Goal: Task Accomplishment & Management: Use online tool/utility

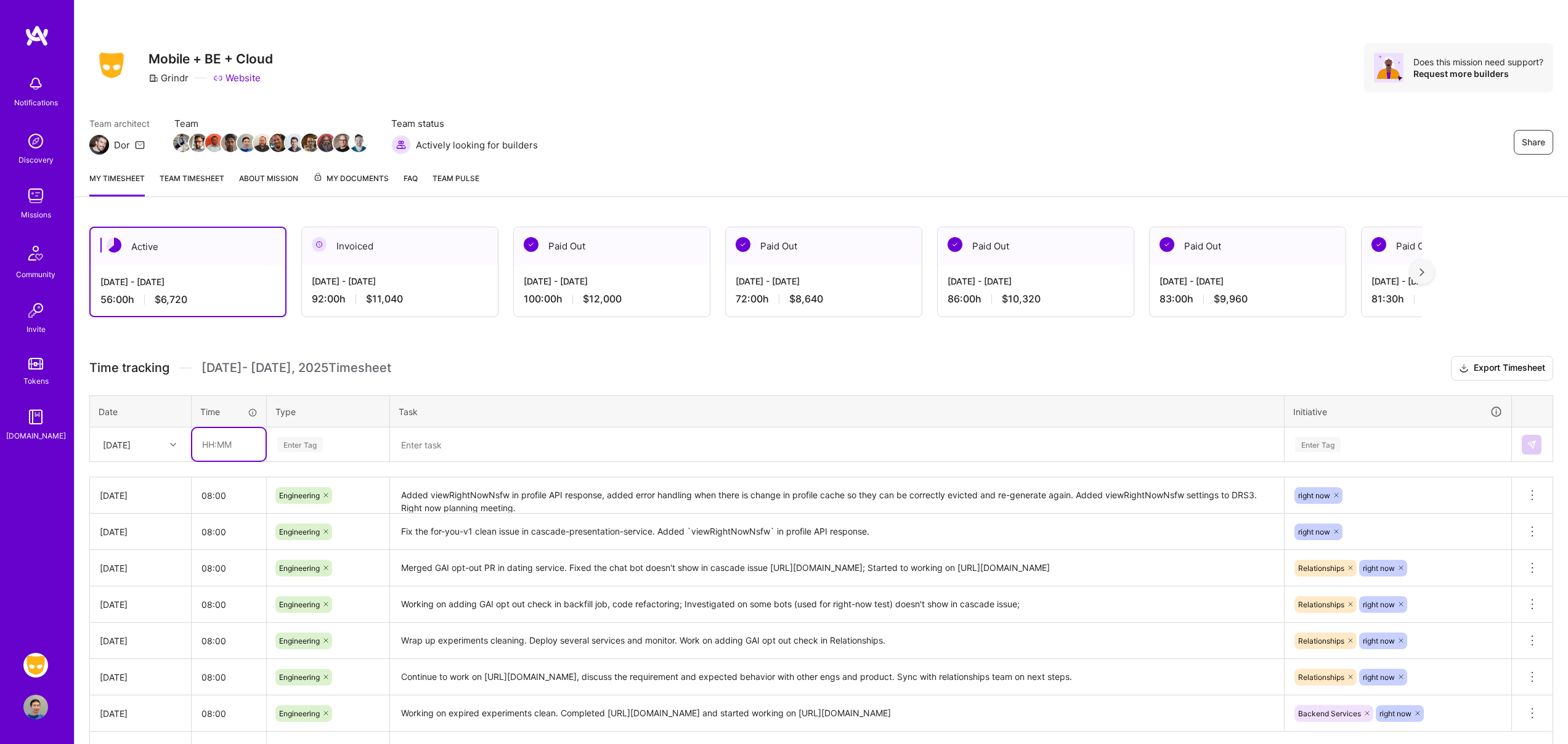
click at [227, 446] on input "text" at bounding box center [229, 444] width 74 height 32
type input "08:00"
type input "engi"
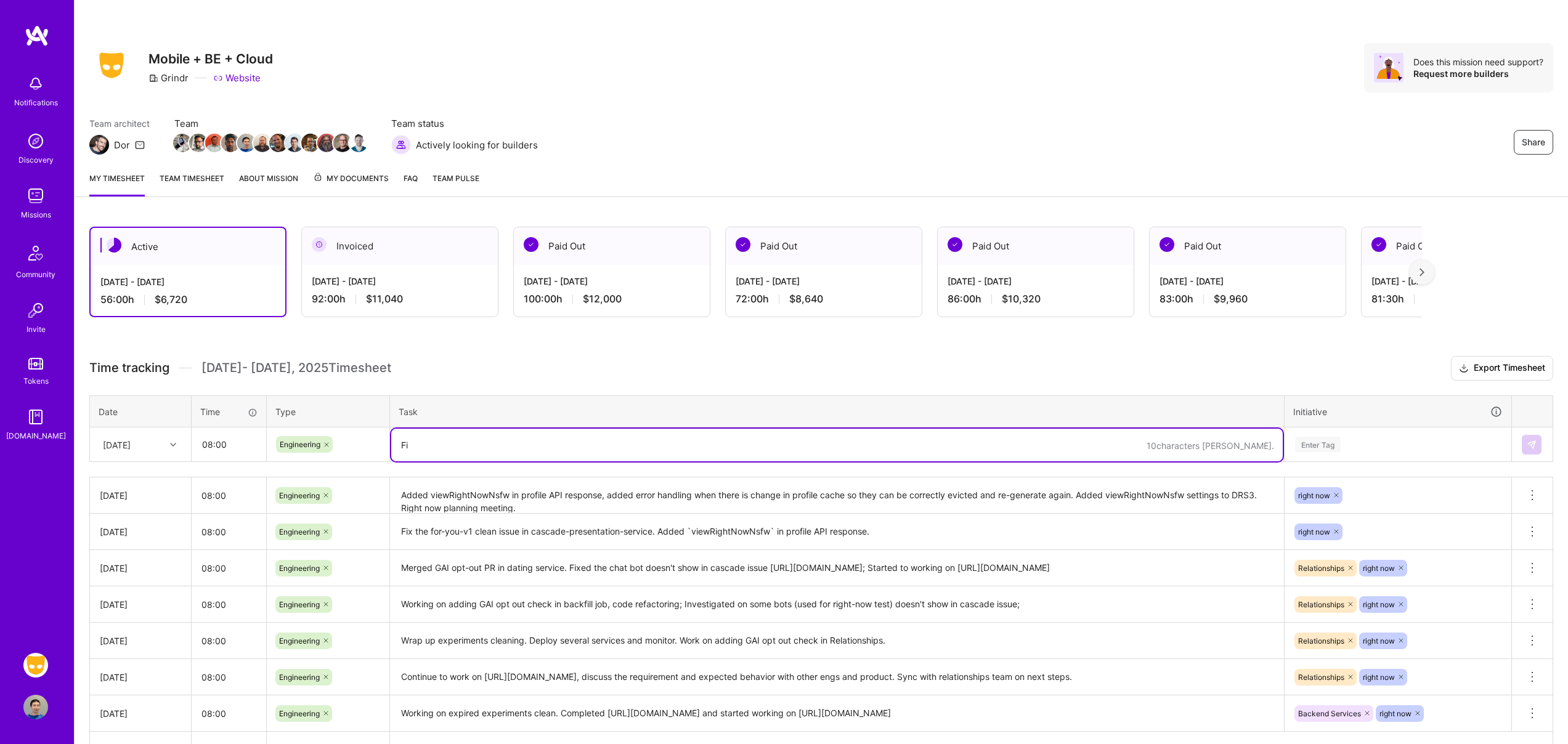
type textarea "F"
type textarea "Upgraded accelerator in dating service. Add other information in Right Now Post…"
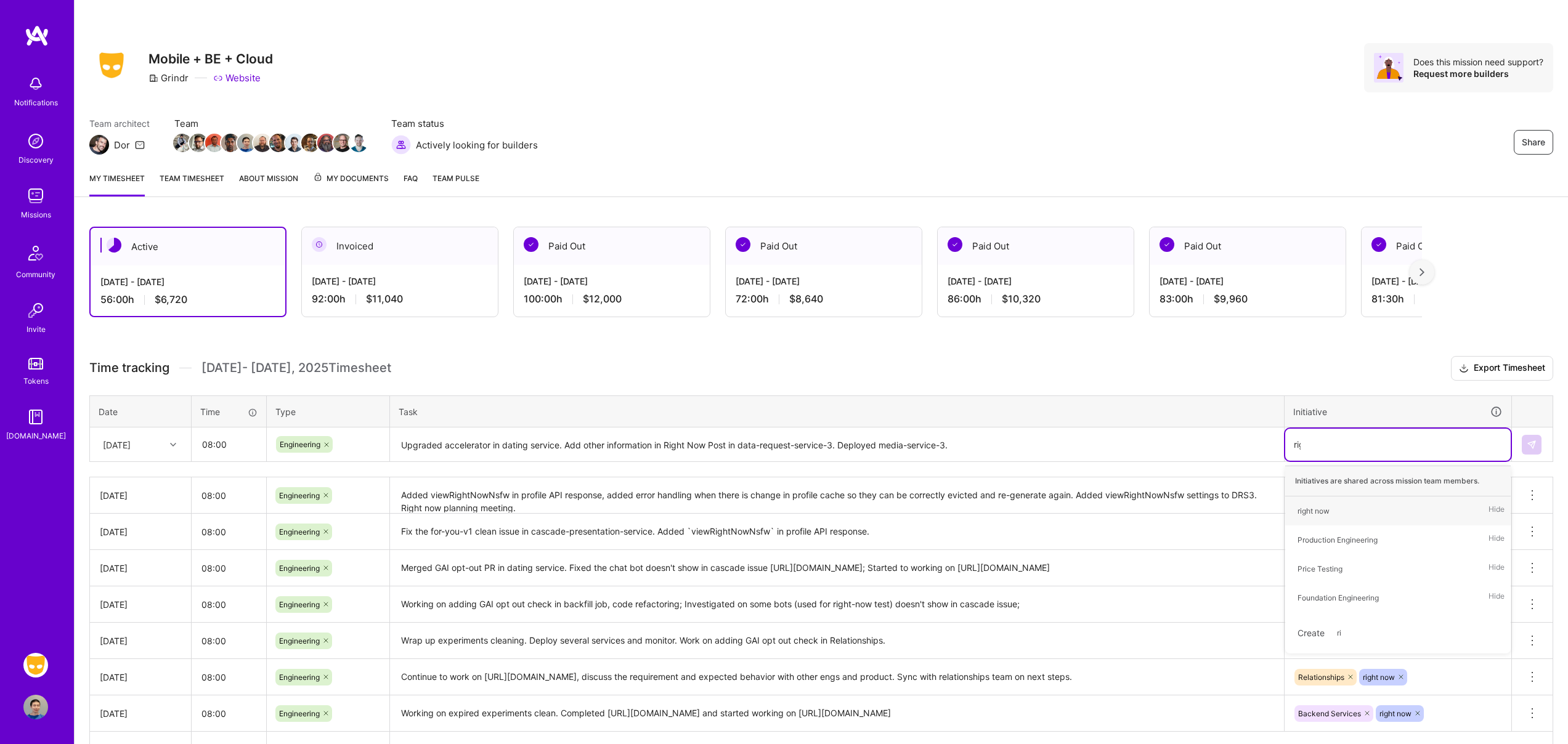
type input "right"
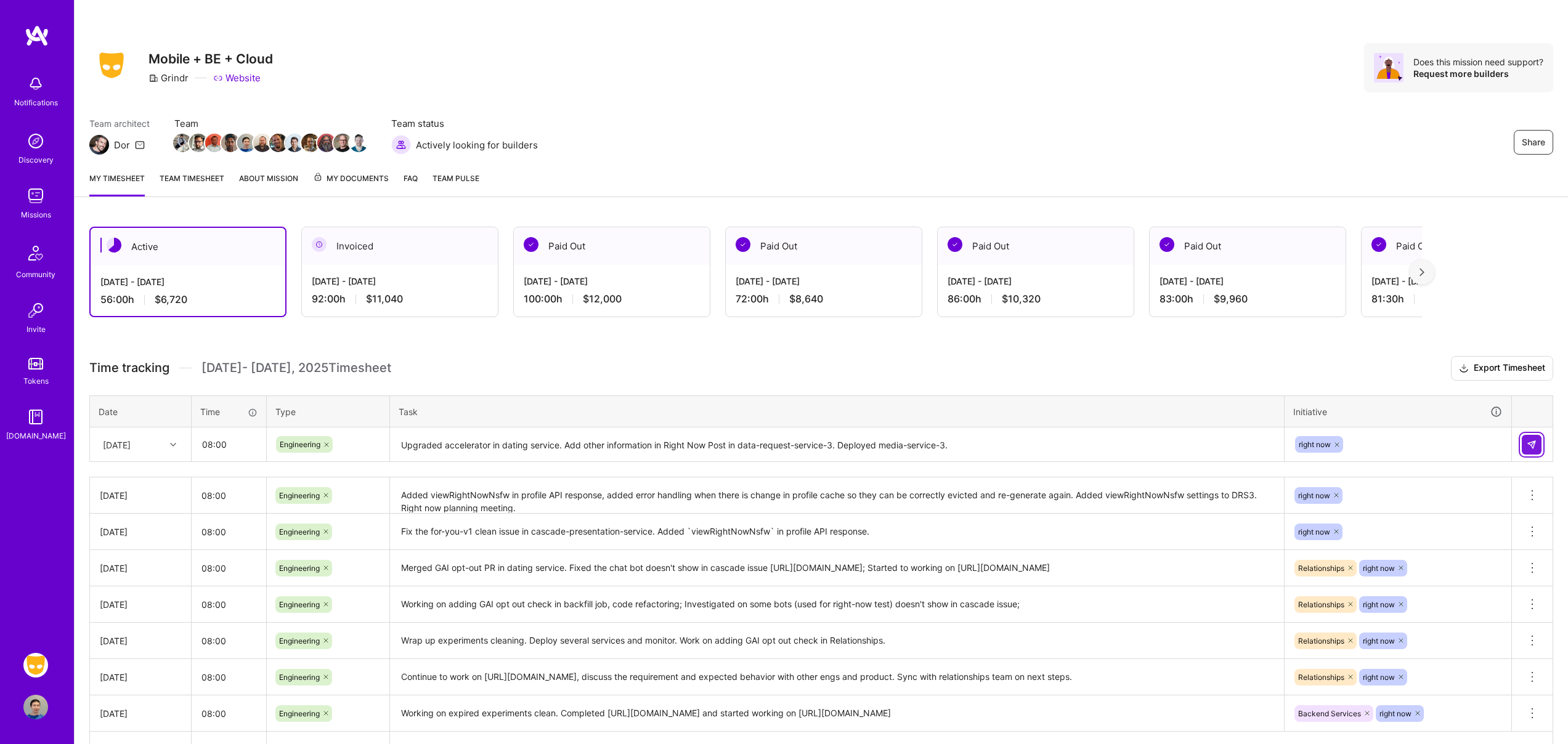
click at [1536, 441] on img at bounding box center [1532, 445] width 10 height 10
